Goal: Obtain resource: Download file/media

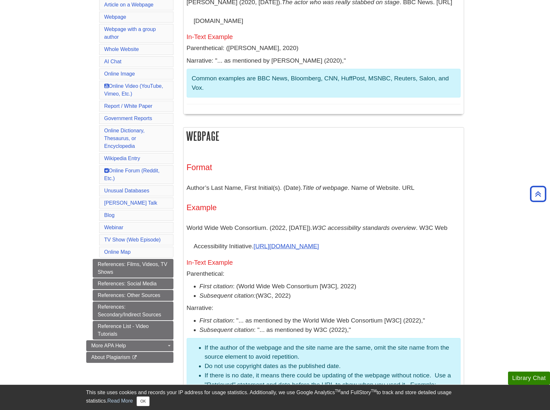
scroll to position [226, 0]
click at [122, 325] on link "Reference List - Video Tutorials" at bounding box center [133, 329] width 81 height 19
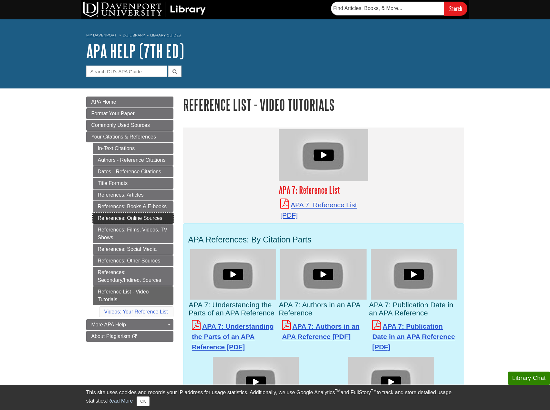
click at [132, 217] on link "References: Online Sources" at bounding box center [133, 218] width 81 height 11
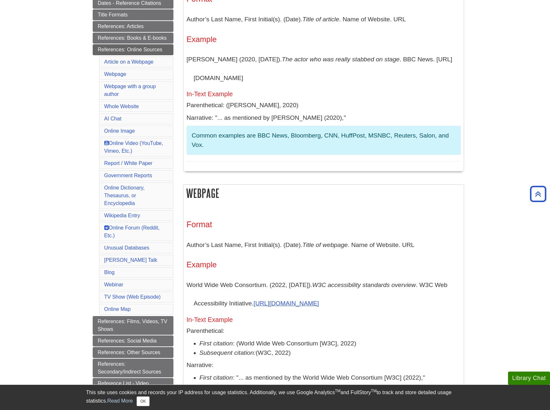
scroll to position [161, 0]
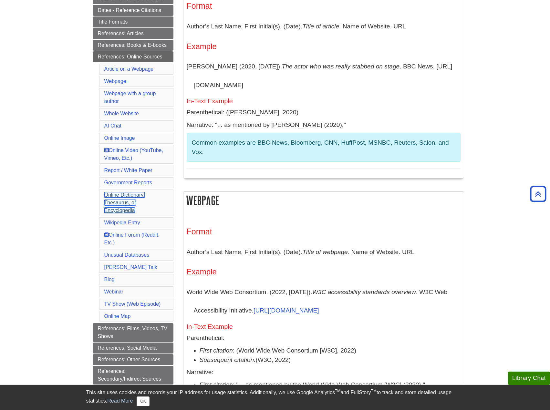
click at [120, 192] on link "Online Dictionary, Thesaurus, or Encyclopedia" at bounding box center [124, 202] width 40 height 21
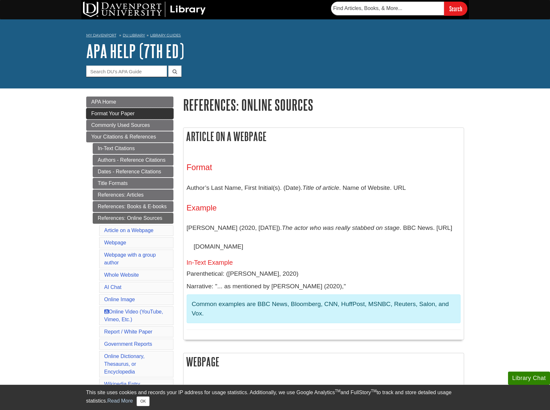
click at [120, 115] on span "Format Your Paper" at bounding box center [112, 113] width 43 height 5
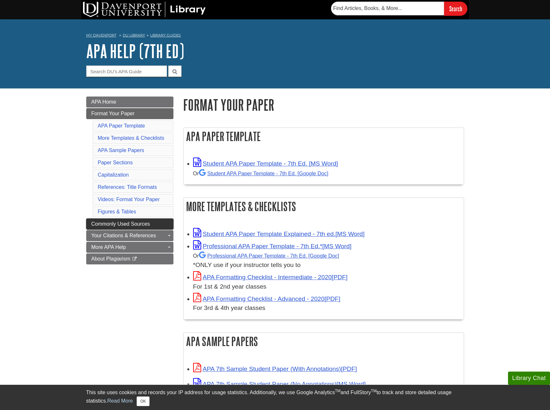
click at [133, 225] on span "Commonly Used Sources" at bounding box center [120, 223] width 58 height 5
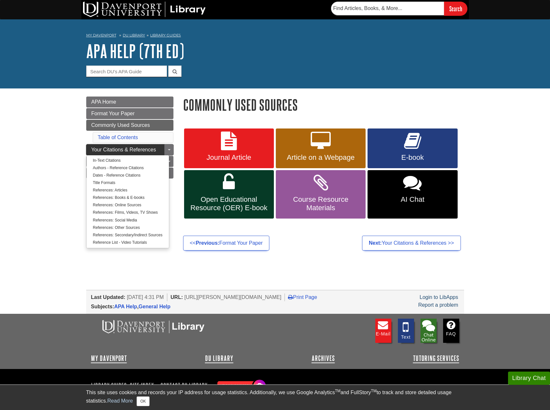
click at [129, 151] on span "Your Citations & References" at bounding box center [123, 149] width 65 height 5
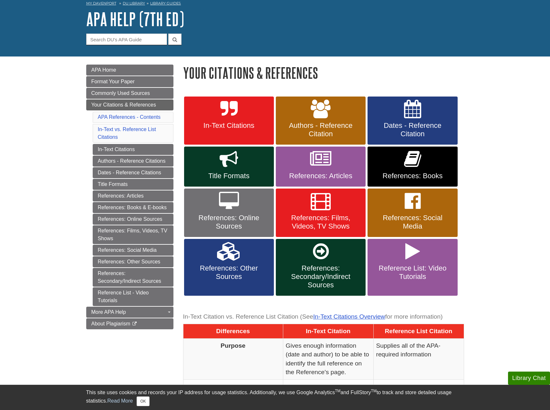
scroll to position [32, 0]
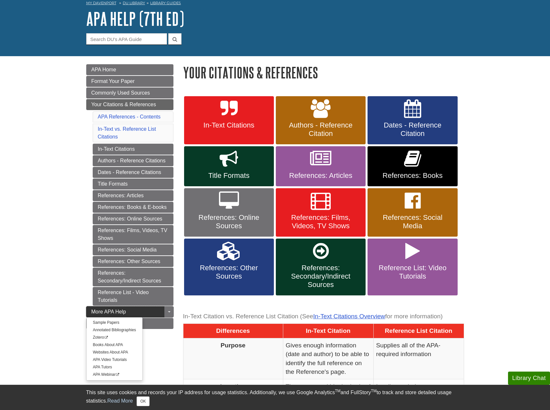
click at [115, 312] on span "More APA Help" at bounding box center [108, 311] width 35 height 5
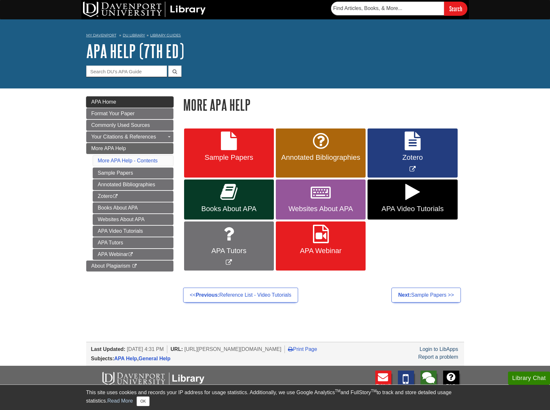
click at [107, 102] on span "APA Home" at bounding box center [103, 101] width 25 height 5
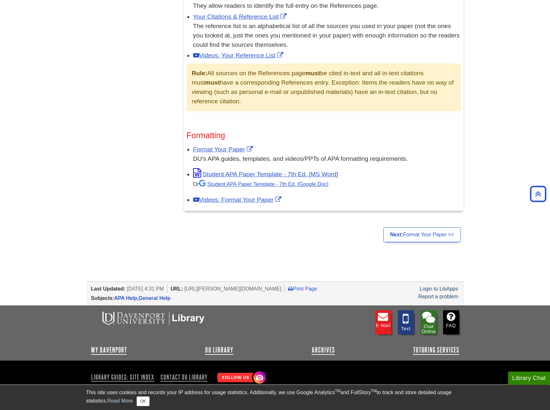
scroll to position [440, 0]
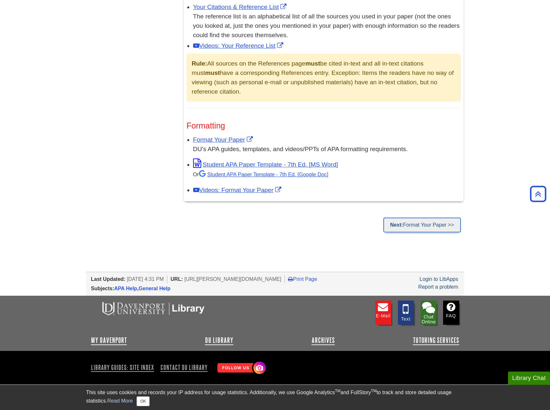
click at [425, 223] on link "Next: Format Your Paper >>" at bounding box center [421, 225] width 77 height 15
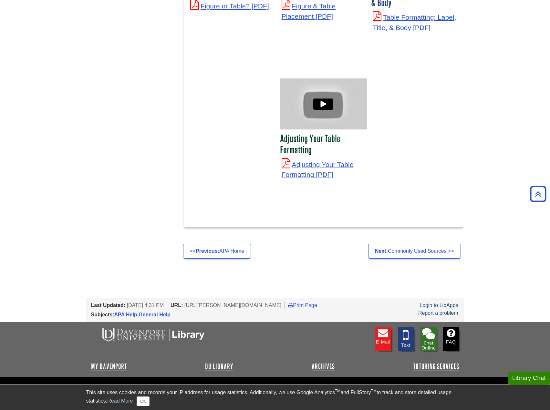
scroll to position [2421, 0]
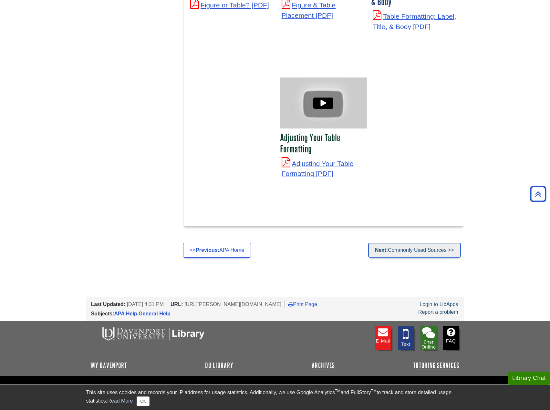
click at [421, 243] on link "Next: Commonly Used Sources >>" at bounding box center [414, 250] width 93 height 15
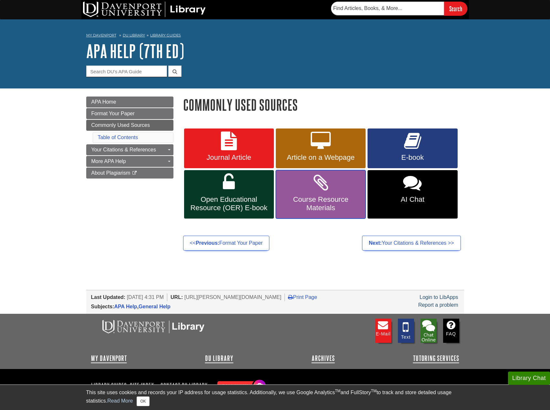
click at [296, 203] on span "Course Resource Materials" at bounding box center [320, 203] width 80 height 17
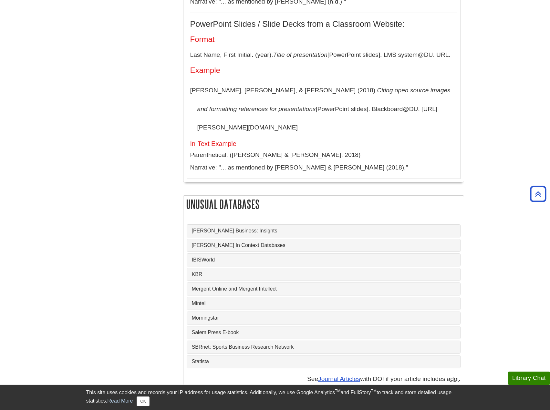
scroll to position [2410, 0]
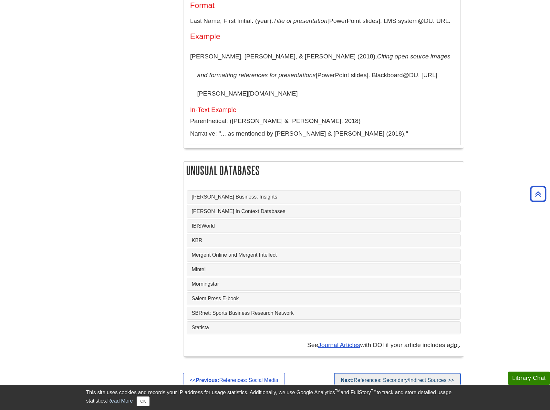
click at [415, 373] on link "Next: References: Secondary/Indirect Sources >>" at bounding box center [397, 380] width 127 height 15
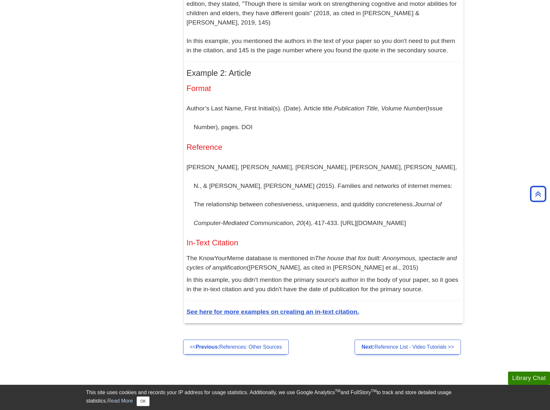
scroll to position [484, 0]
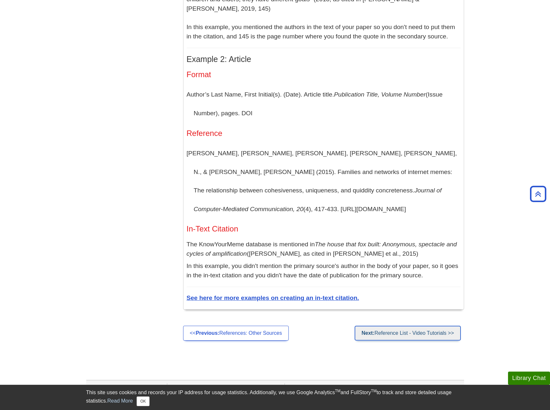
click at [445, 326] on link "Next: Reference List - Video Tutorials >>" at bounding box center [407, 333] width 106 height 15
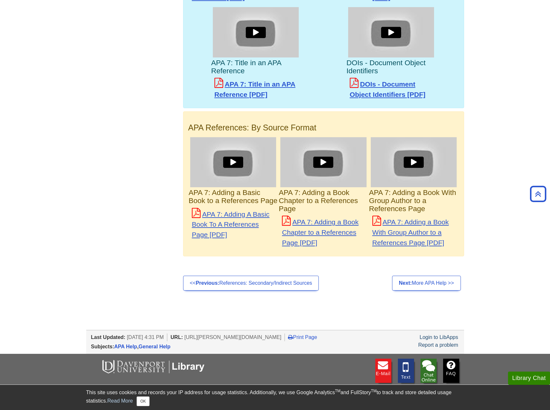
scroll to position [343, 0]
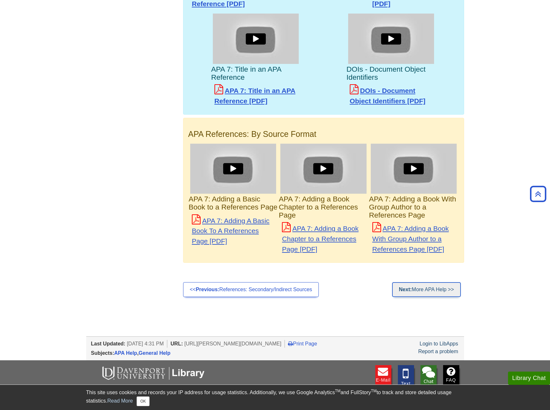
click at [448, 288] on link "Next: More APA Help >>" at bounding box center [426, 289] width 68 height 15
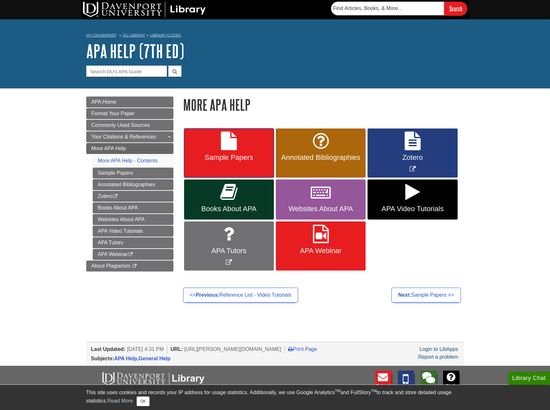
click at [234, 155] on span "Sample Papers" at bounding box center [229, 157] width 80 height 8
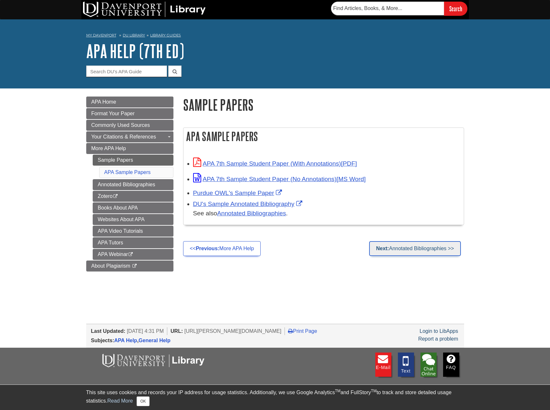
click at [432, 249] on link "Next: Annotated Bibliographies >>" at bounding box center [414, 248] width 91 height 15
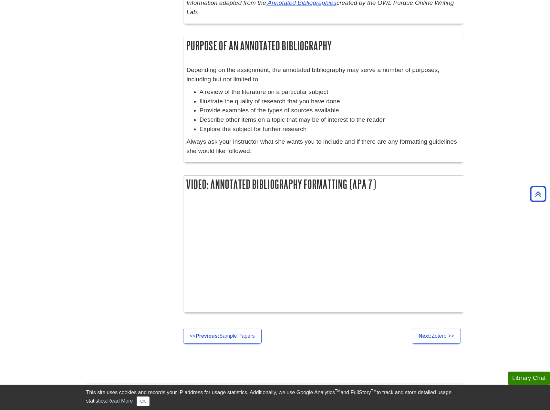
scroll to position [581, 0]
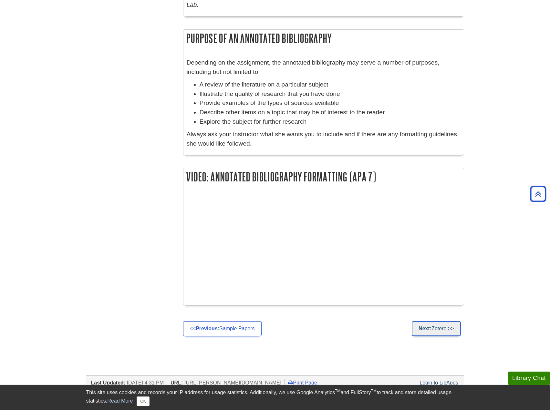
click at [433, 328] on link "Next: Zotero >>" at bounding box center [435, 328] width 49 height 15
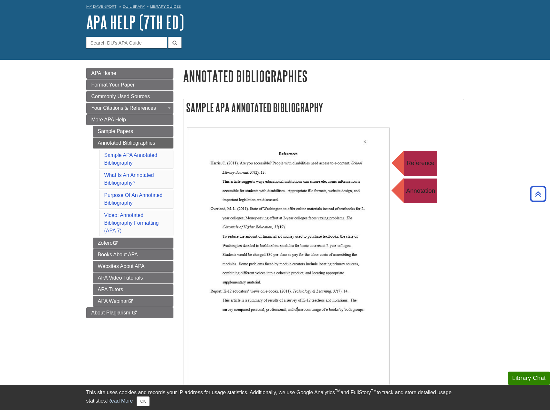
scroll to position [0, 0]
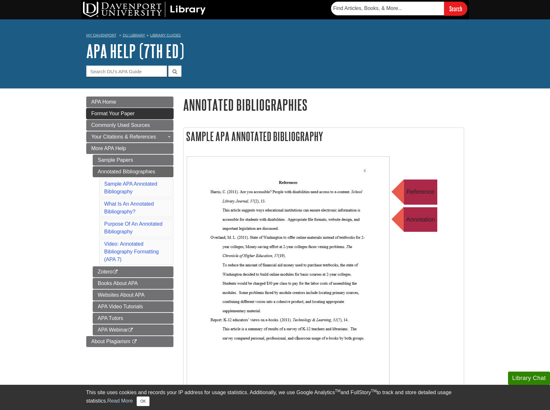
click at [111, 115] on span "Format Your Paper" at bounding box center [112, 113] width 43 height 5
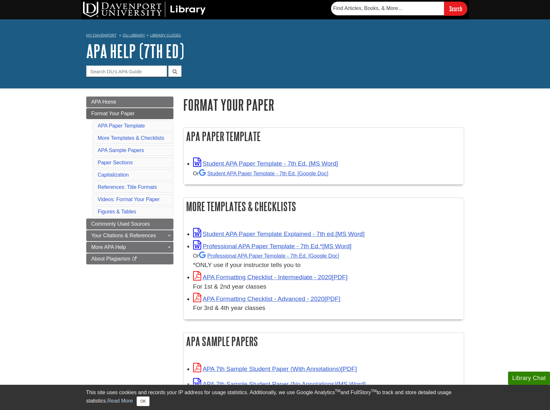
click at [112, 124] on link "APA Paper Template" at bounding box center [121, 125] width 47 height 5
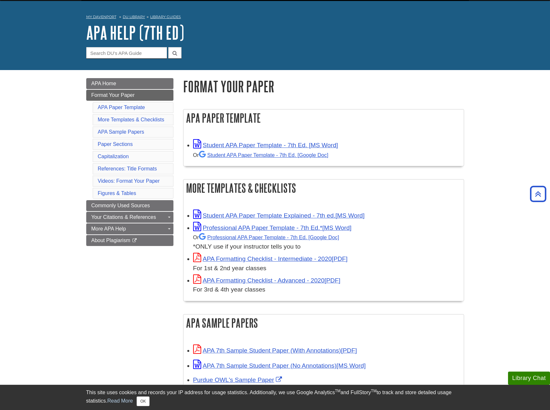
scroll to position [0, 0]
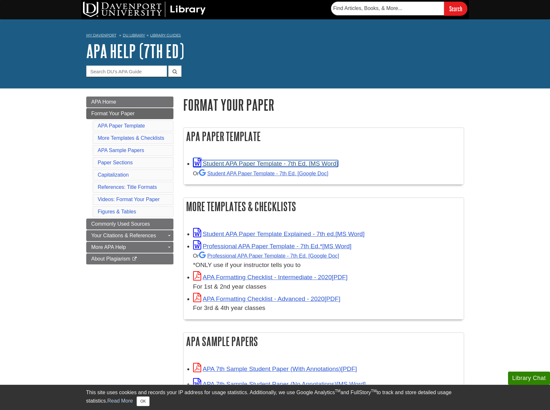
click at [300, 162] on link "Student APA Paper Template - 7th Ed. [MS Word]" at bounding box center [265, 163] width 145 height 7
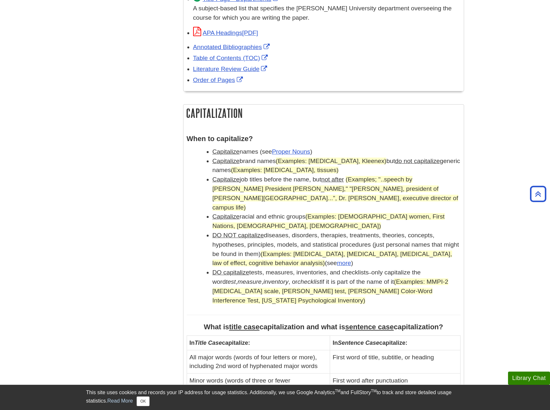
scroll to position [516, 0]
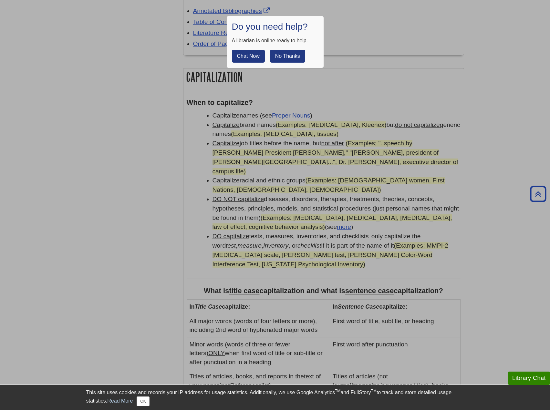
click at [298, 60] on button "No Thanks" at bounding box center [287, 56] width 35 height 13
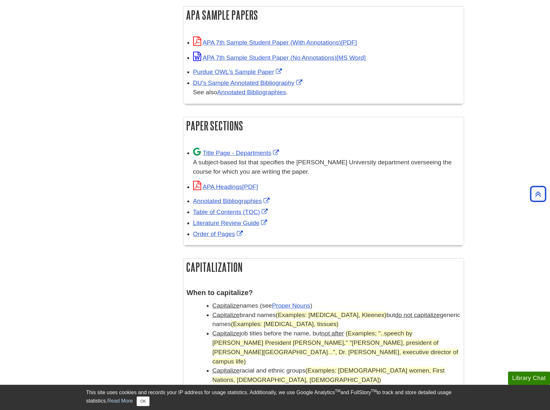
scroll to position [484, 0]
